Goal: Information Seeking & Learning: Compare options

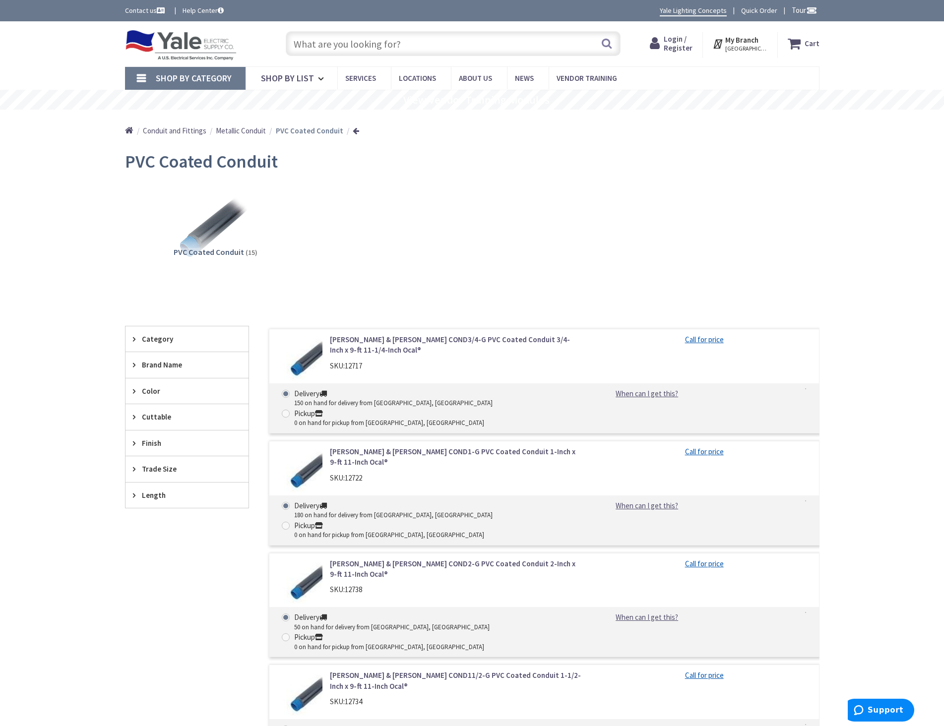
click at [486, 446] on link "Thomas & Betts COND1-G PVC Coated Conduit 1-Inch x 9-ft 11-Inch Ocal®" at bounding box center [456, 456] width 252 height 21
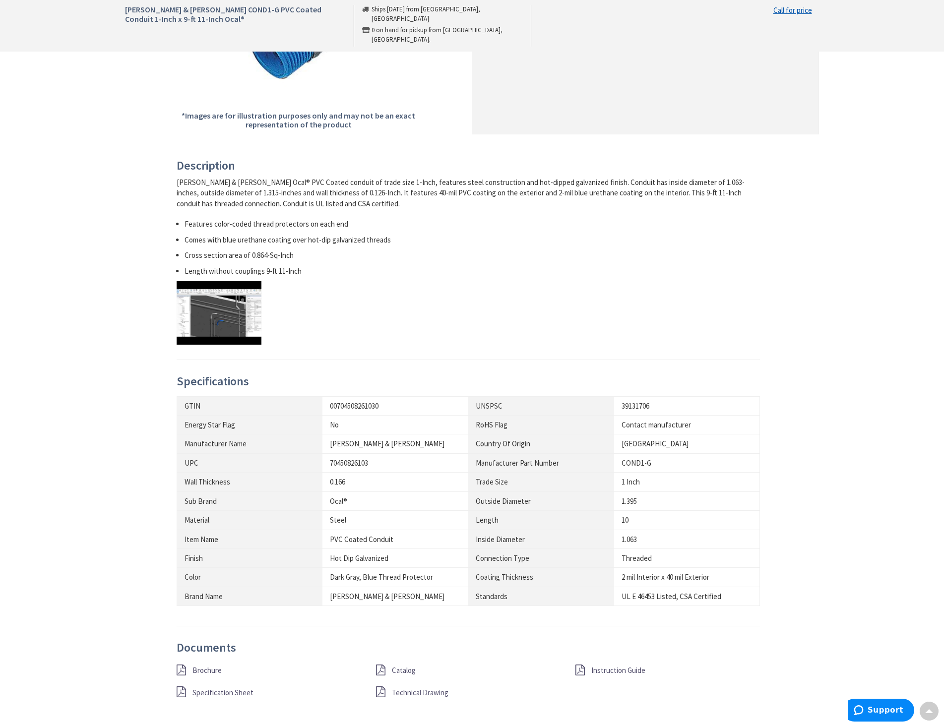
scroll to position [446, 0]
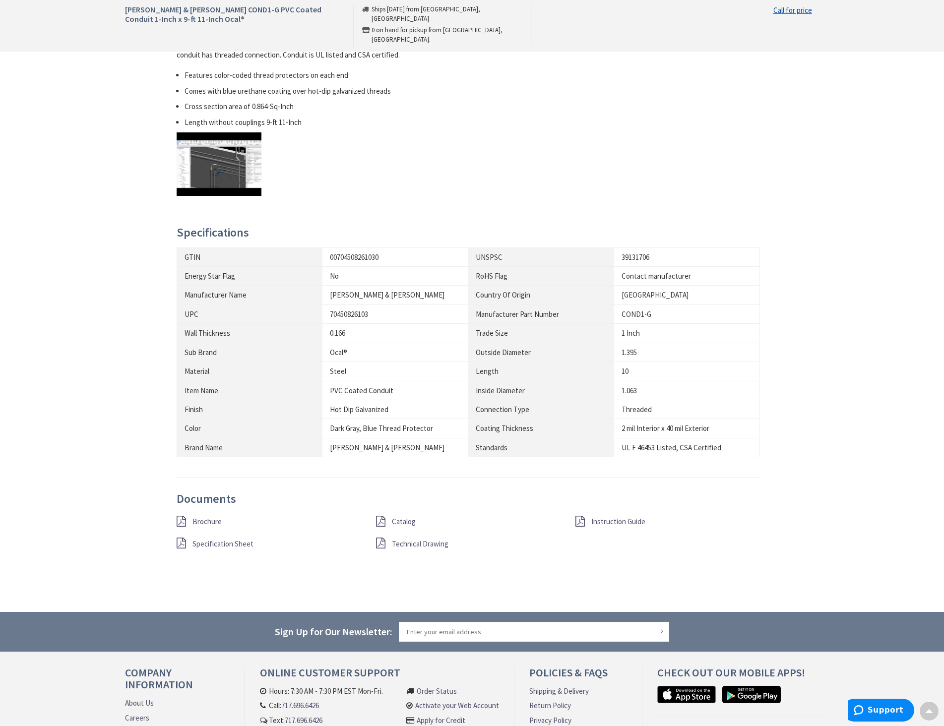
click at [231, 540] on span "Specification Sheet" at bounding box center [222, 543] width 61 height 9
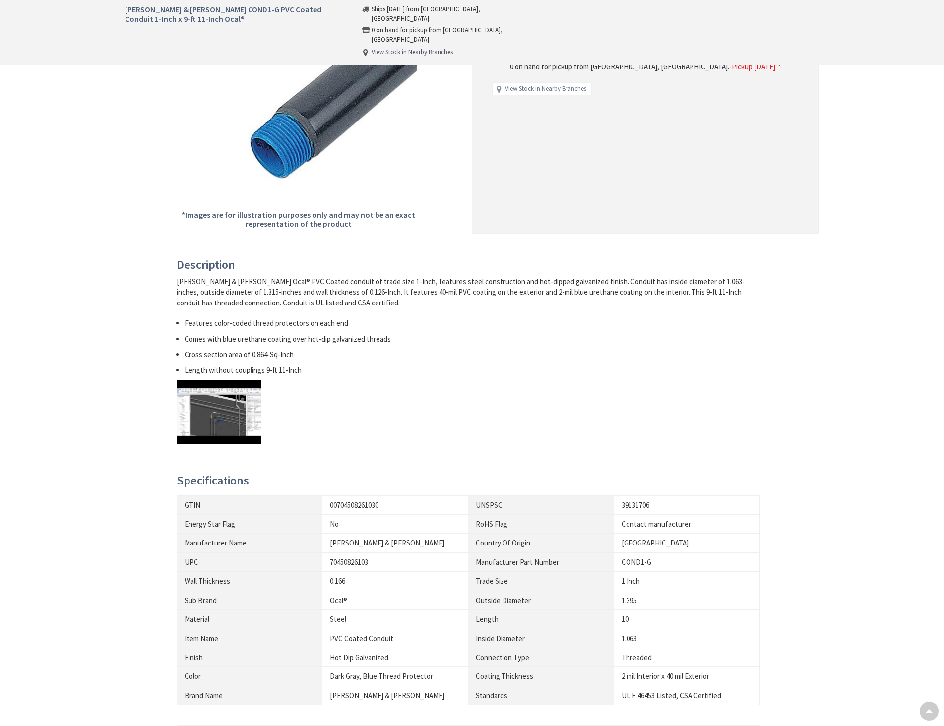
scroll to position [198, 0]
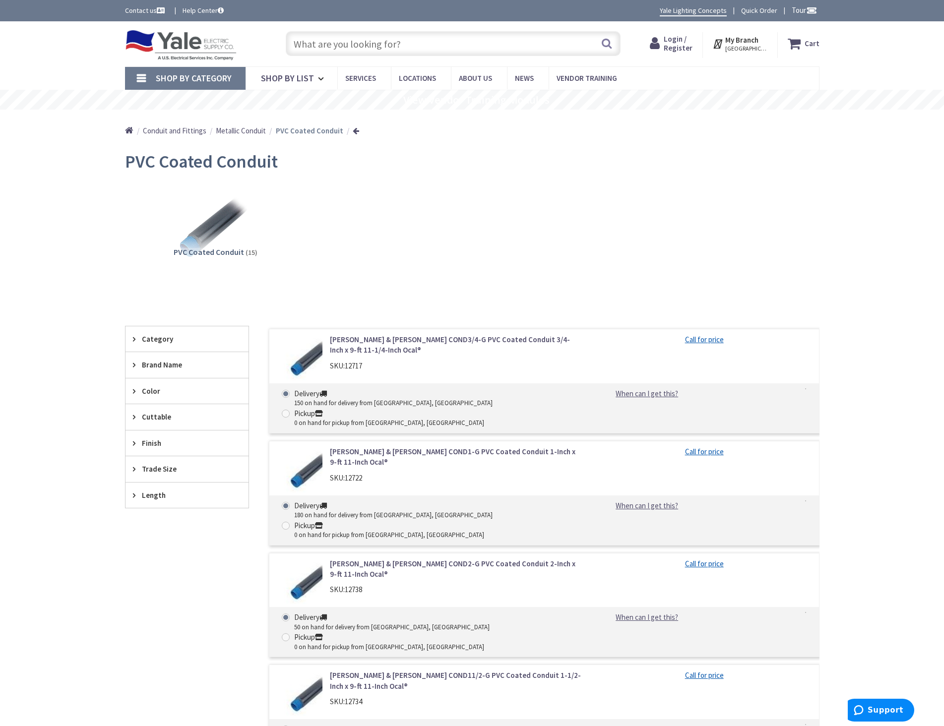
click at [408, 670] on link "Thomas & Betts COND11/2-G PVC Coated Conduit 1-1/2-Inch x 9-ft 11-Inch Ocal®" at bounding box center [456, 680] width 252 height 21
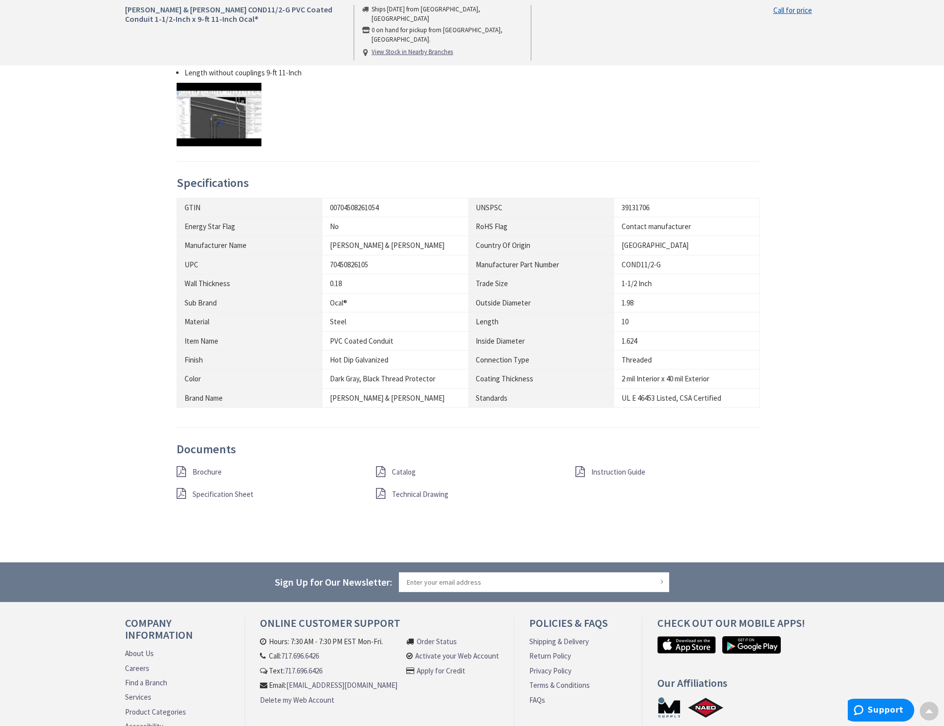
scroll to position [545, 0]
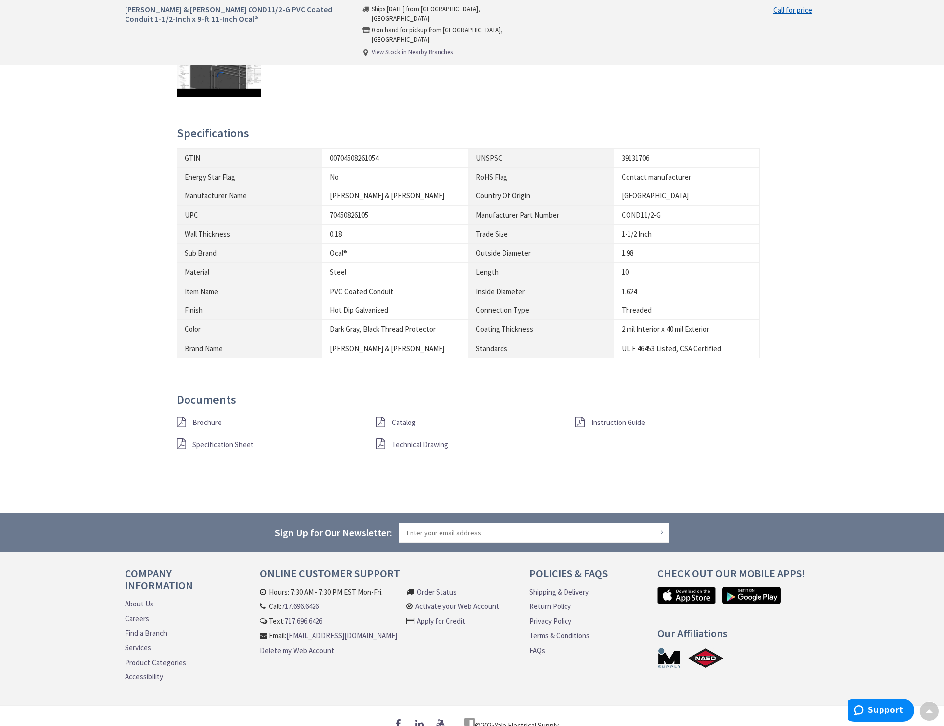
click at [222, 441] on span "Specification Sheet" at bounding box center [222, 444] width 61 height 9
drag, startPoint x: 463, startPoint y: 387, endPoint x: 456, endPoint y: 388, distance: 6.5
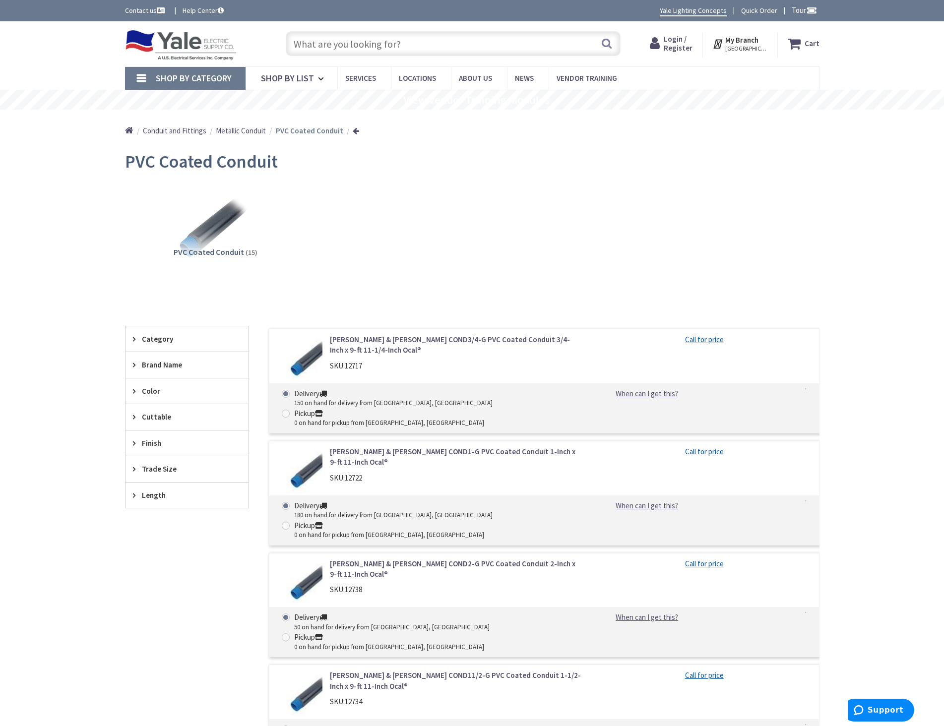
click at [492, 338] on link "[PERSON_NAME] & [PERSON_NAME] COND3/4-G PVC Coated Conduit 3/4-Inch x 9-ft 11-1…" at bounding box center [456, 344] width 252 height 21
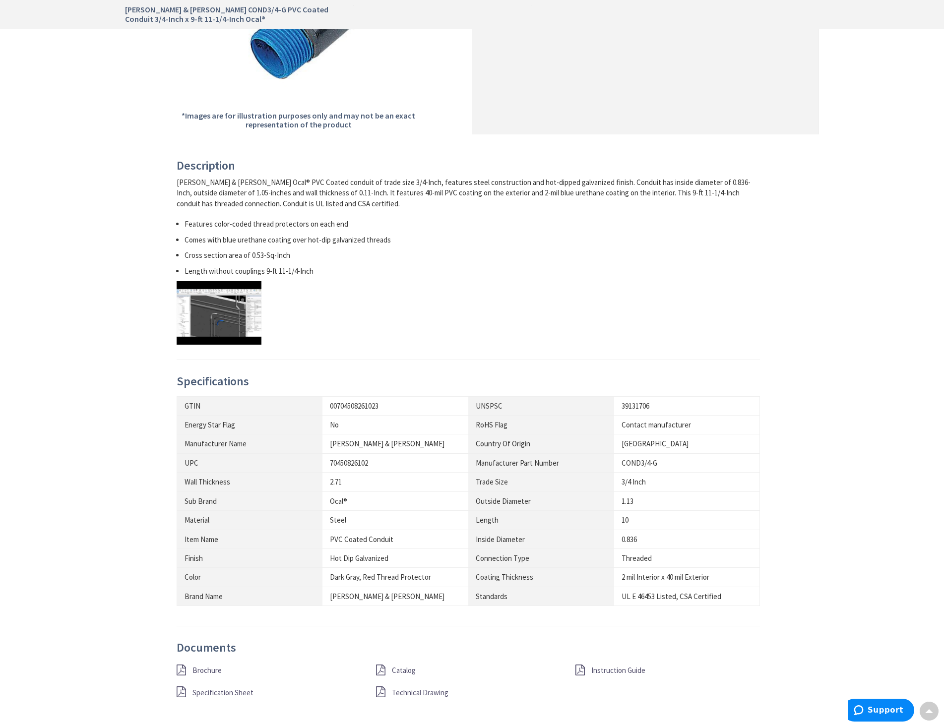
scroll to position [446, 0]
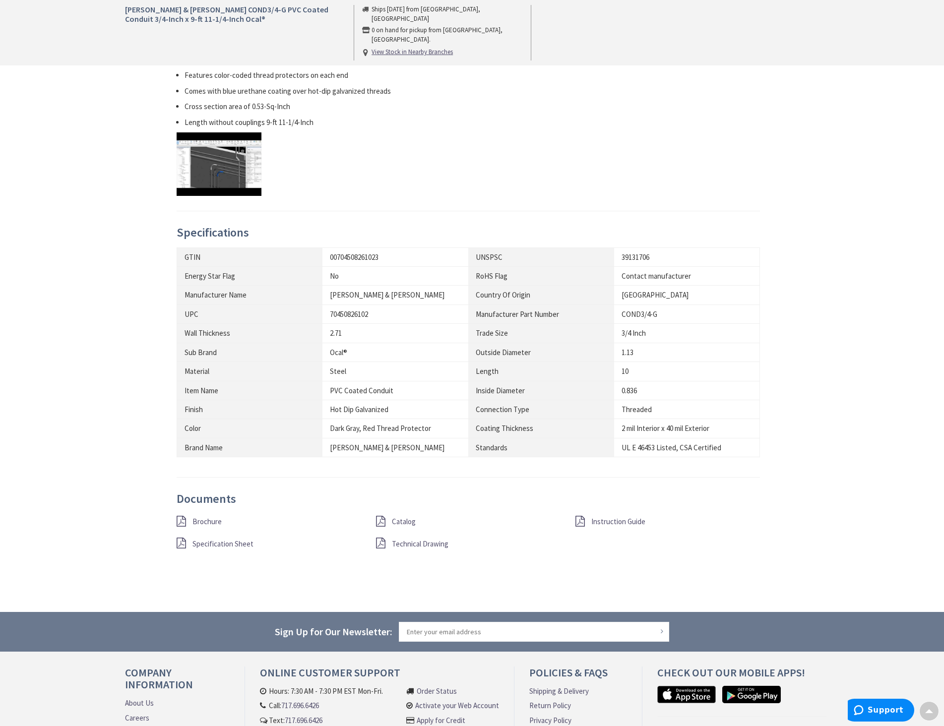
click at [226, 543] on span "Specification Sheet" at bounding box center [222, 543] width 61 height 9
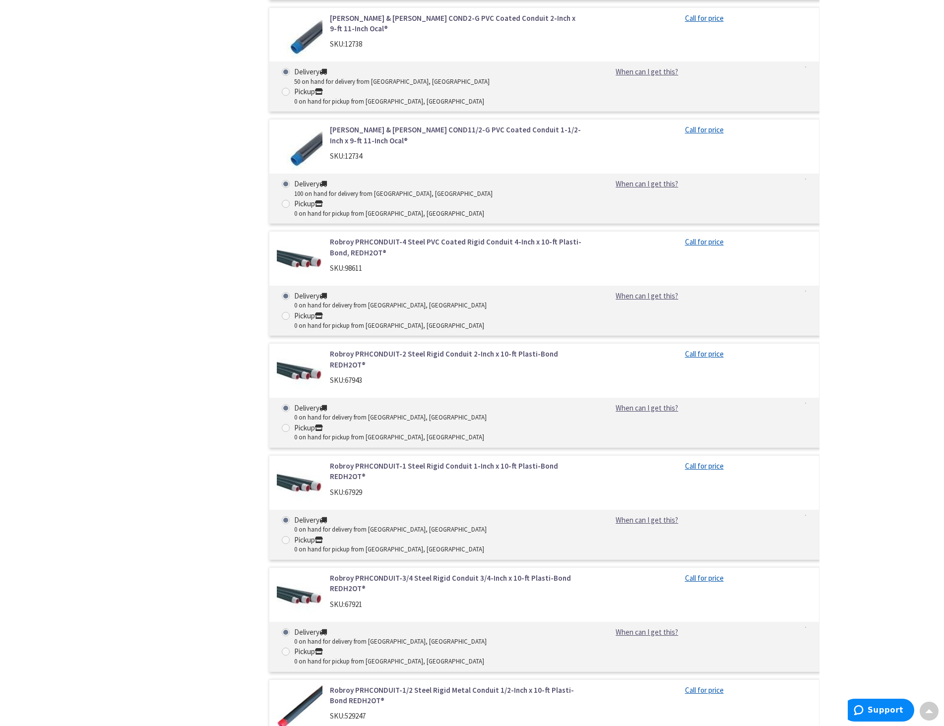
scroll to position [645, 0]
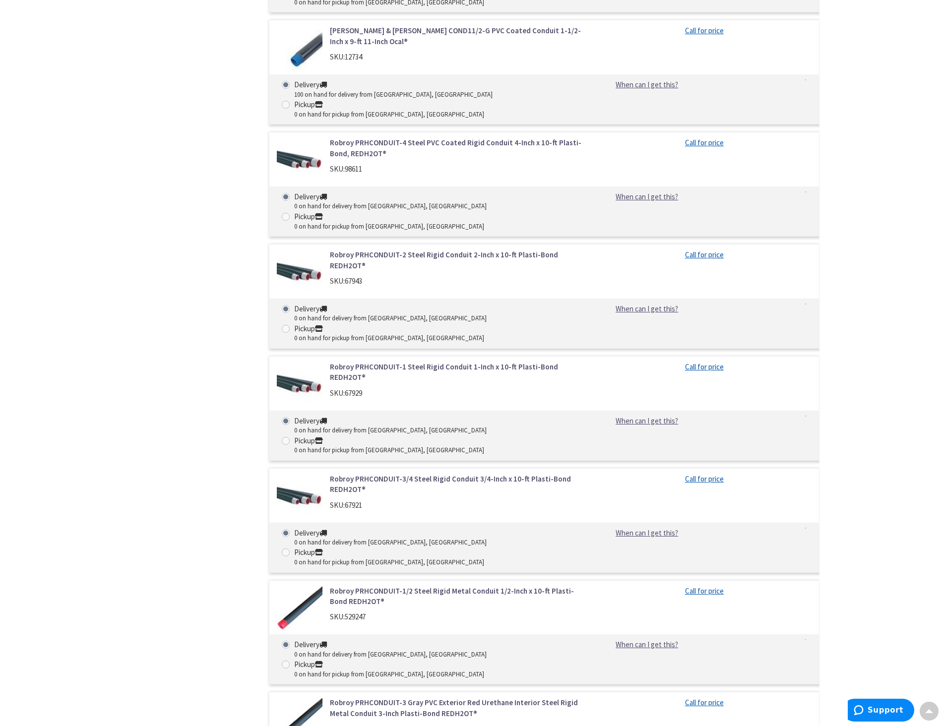
click at [534, 586] on link "Robroy PRHCONDUIT-1/2 Steel Rigid Metal Conduit 1/2-Inch x 10-ft Plasti-Bond RE…" at bounding box center [456, 596] width 252 height 21
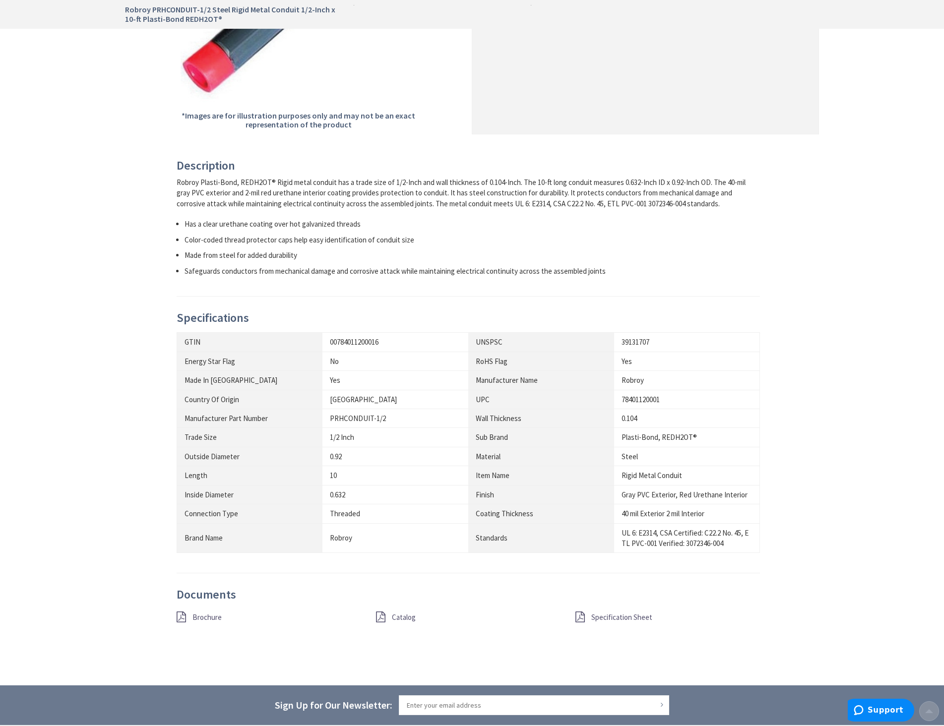
scroll to position [347, 0]
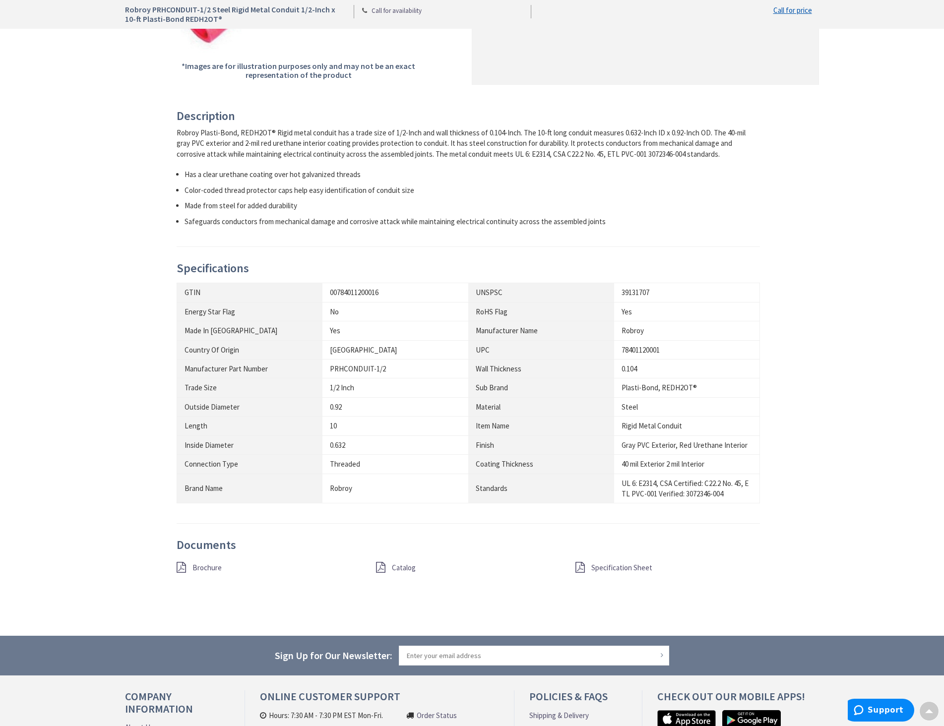
click at [625, 564] on span "Specification Sheet" at bounding box center [621, 567] width 61 height 9
drag, startPoint x: 248, startPoint y: 204, endPoint x: 243, endPoint y: 210, distance: 8.1
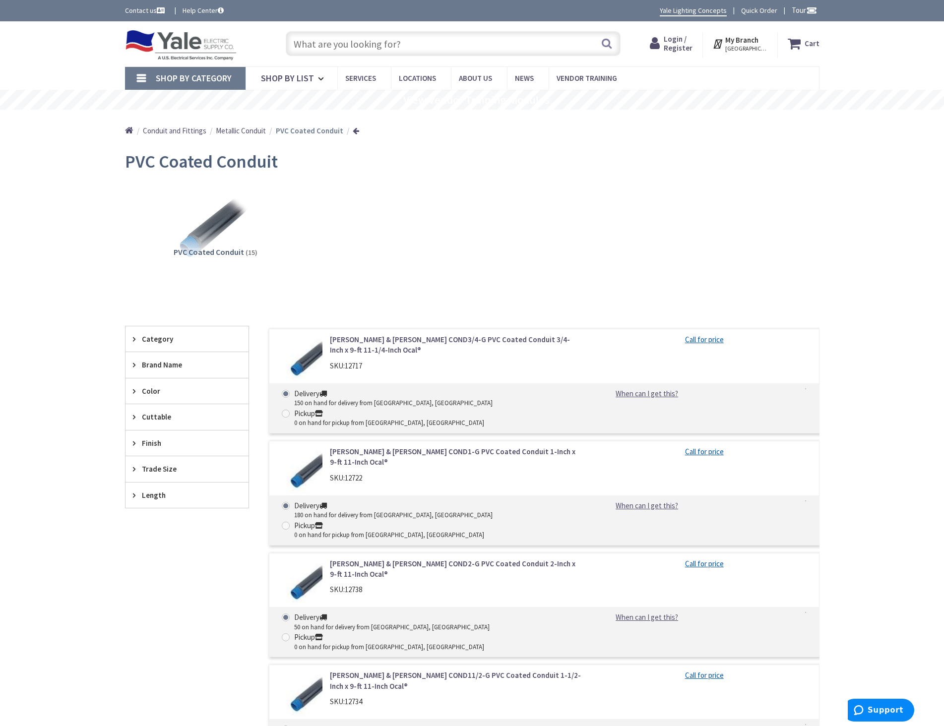
click at [495, 558] on link "[PERSON_NAME] & [PERSON_NAME] COND2-G PVC Coated Conduit 2-Inch x 9-ft 11-Inch …" at bounding box center [456, 568] width 252 height 21
